Goal: Check status: Check status

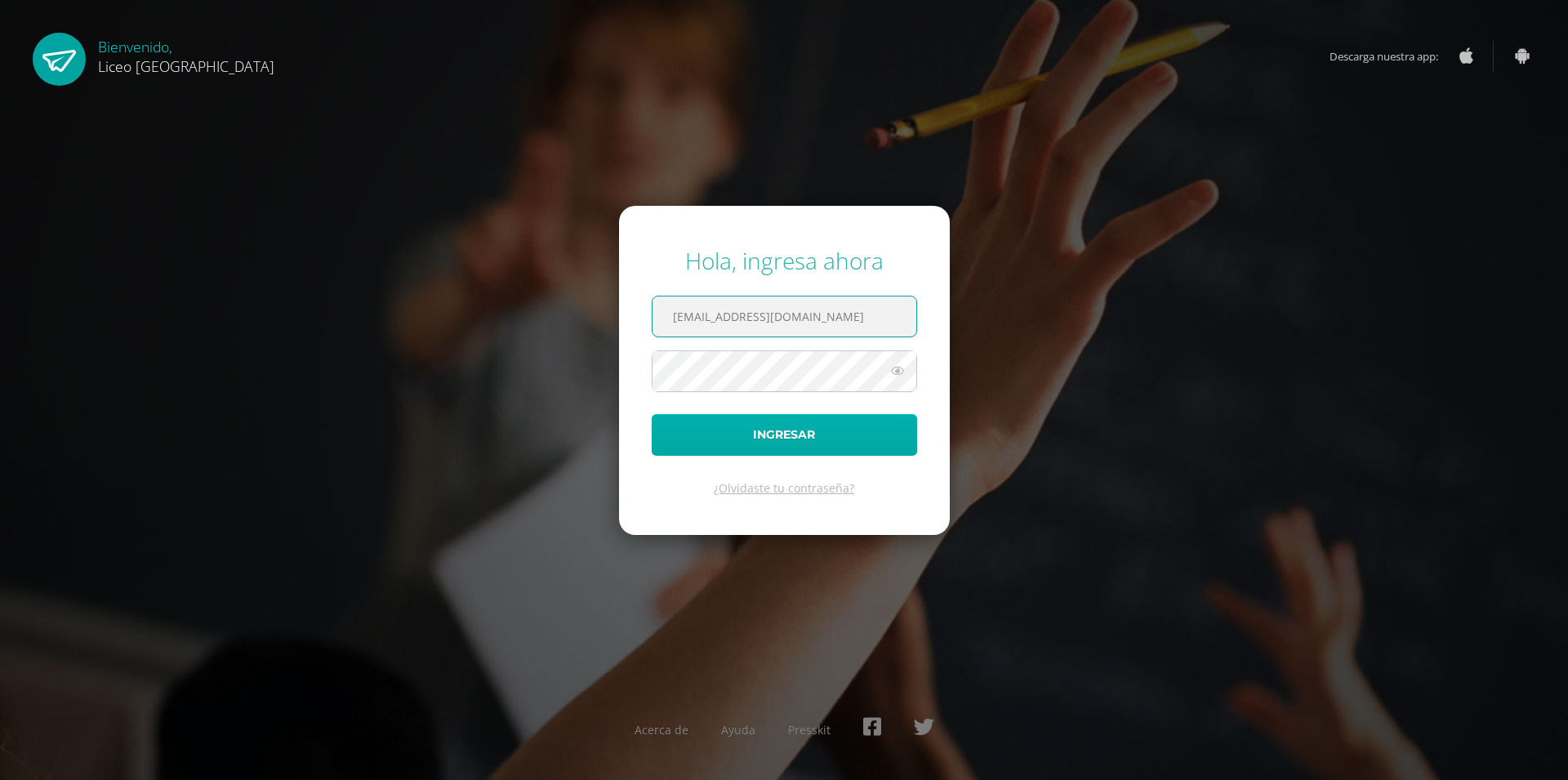
type input "20190206@liceoguatemala.edu.gt"
click at [686, 442] on button "Ingresar" at bounding box center [784, 435] width 265 height 41
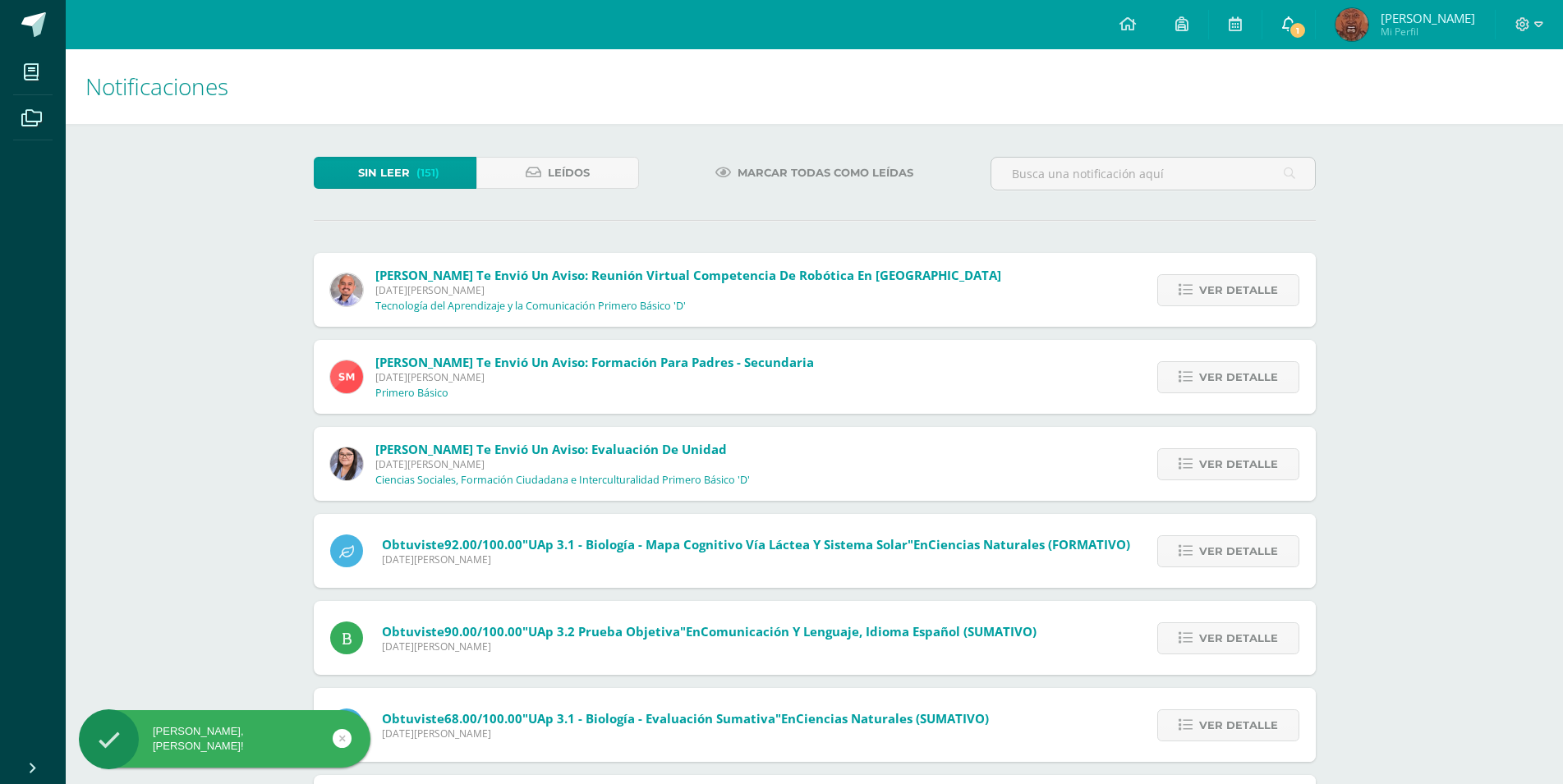
click at [1304, 20] on link "1" at bounding box center [1289, 24] width 52 height 50
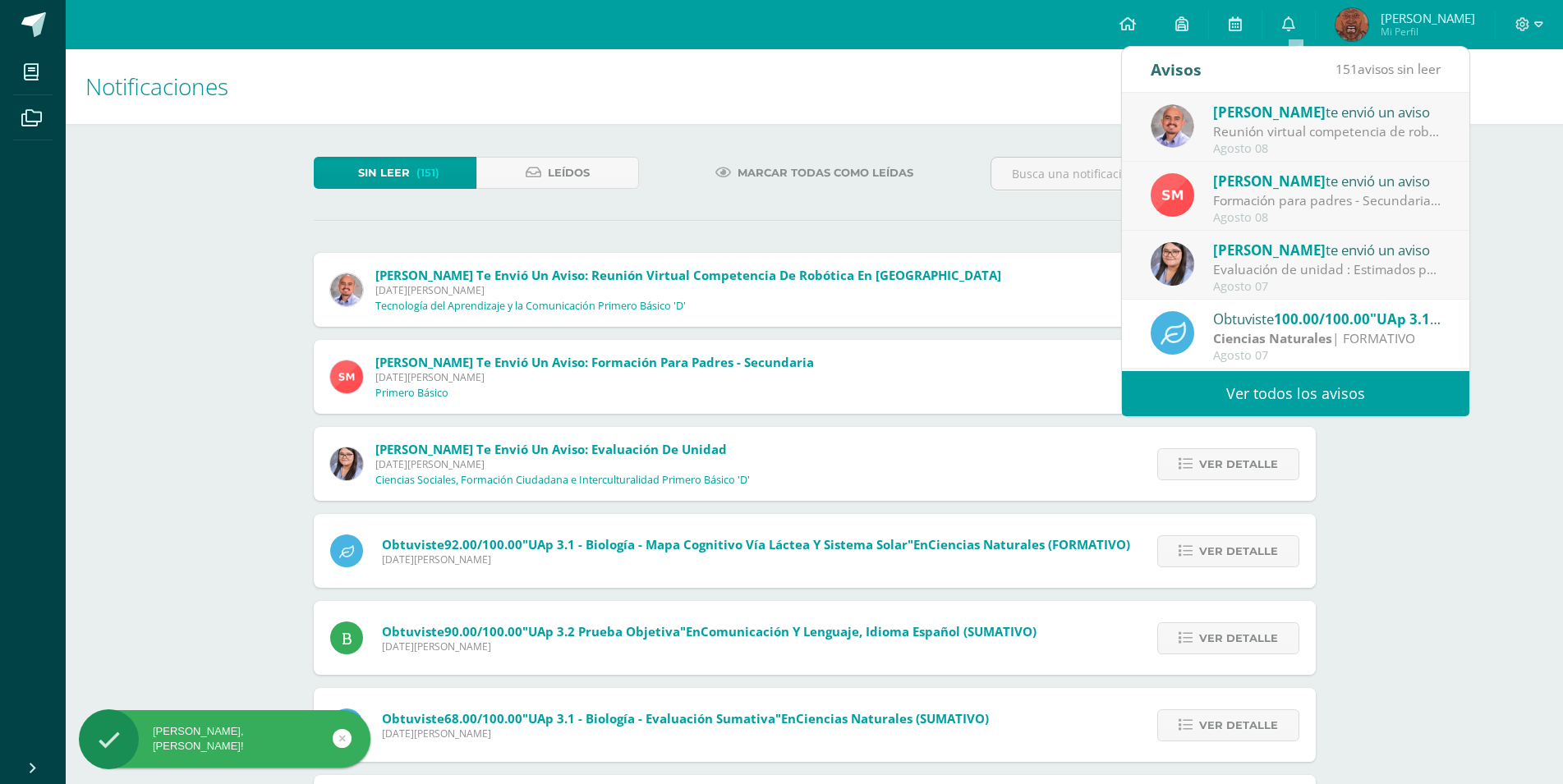
click at [1415, 23] on span "[PERSON_NAME]" at bounding box center [1428, 18] width 95 height 16
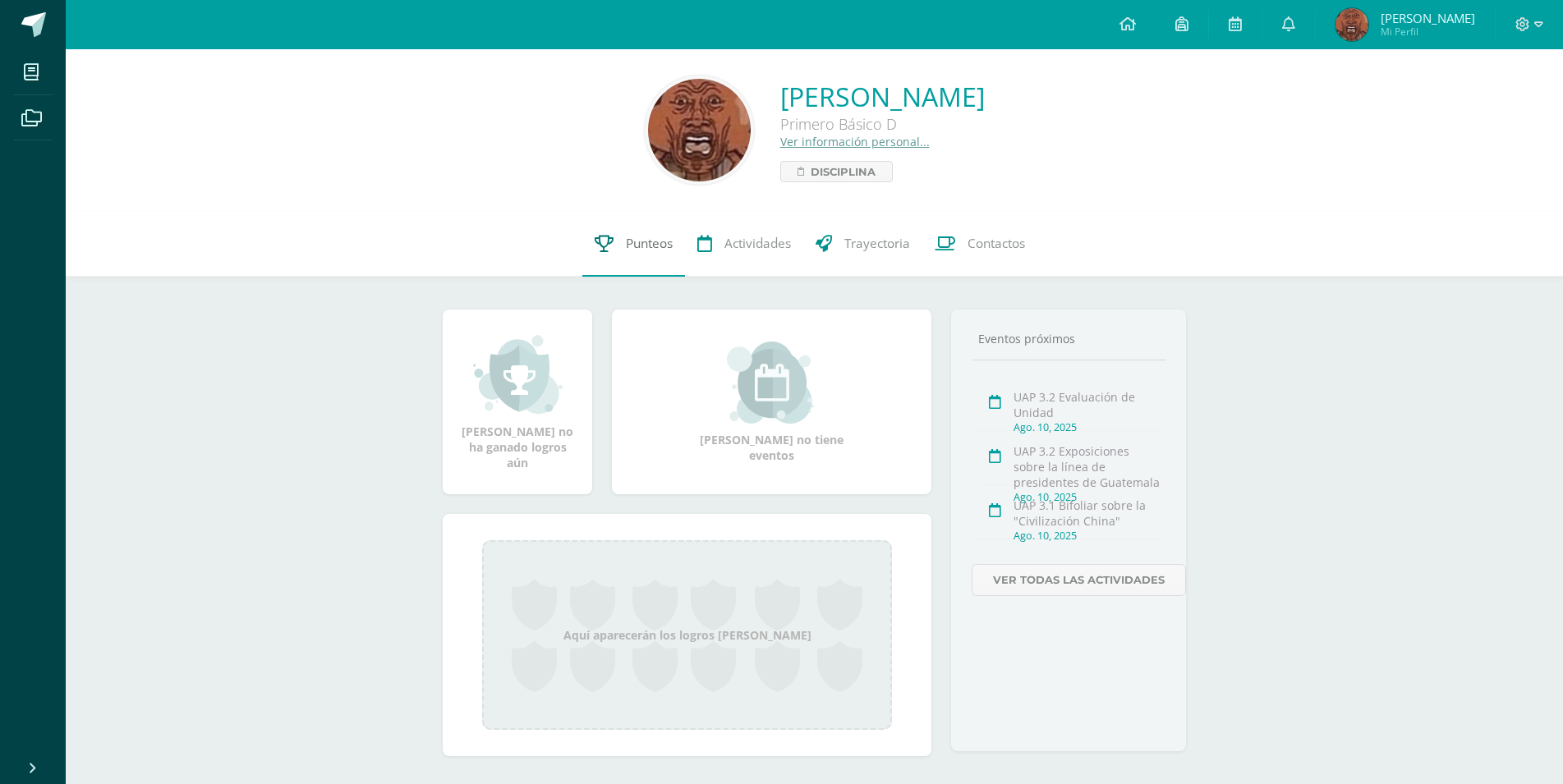
click at [663, 240] on span "Punteos" at bounding box center [649, 243] width 47 height 17
